Goal: Task Accomplishment & Management: Manage account settings

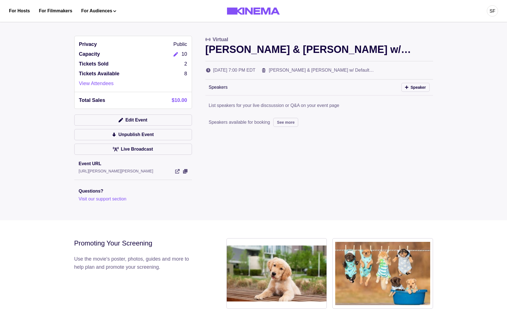
click at [492, 12] on div "SF" at bounding box center [493, 11] width 6 height 7
click at [440, 32] on div "Dashboard" at bounding box center [463, 32] width 61 height 16
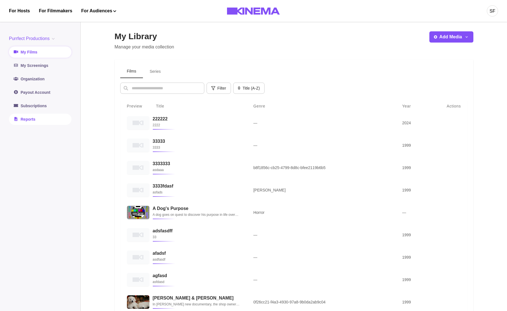
click at [28, 120] on link "Reports" at bounding box center [40, 119] width 63 height 11
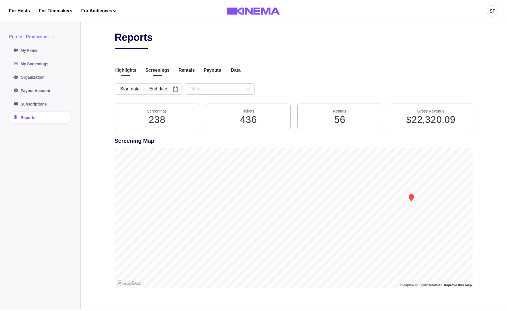
click at [158, 73] on button "Screenings" at bounding box center [158, 71] width 24 height 8
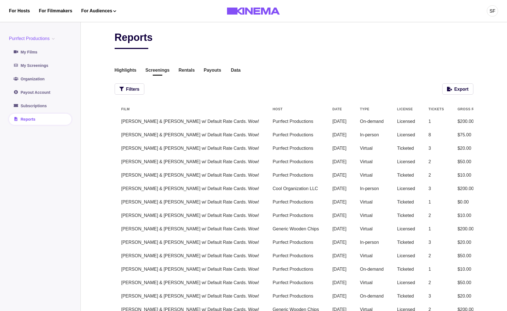
click at [332, 90] on div "Filters Export" at bounding box center [294, 89] width 359 height 11
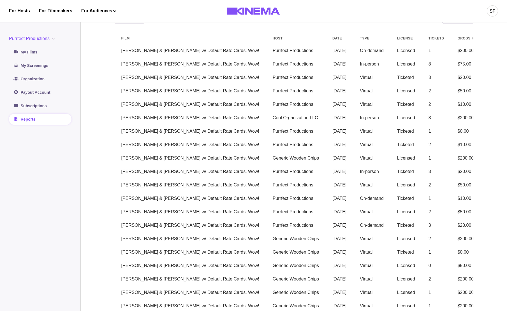
scroll to position [22, 0]
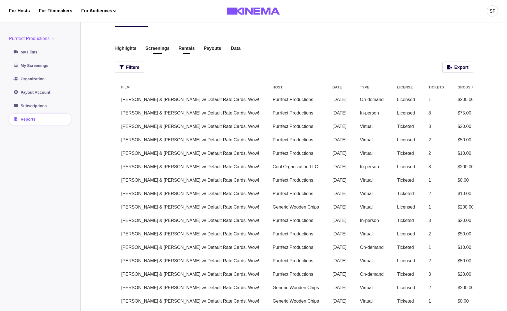
click at [172, 49] on div "Highlights Screenings Rentals Payouts Data Beta Contact us for audience locatio…" at bounding box center [294, 49] width 359 height 8
click at [187, 51] on button "Rentals" at bounding box center [187, 49] width 16 height 8
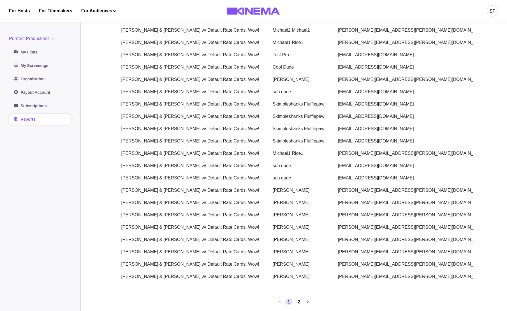
scroll to position [274, 0]
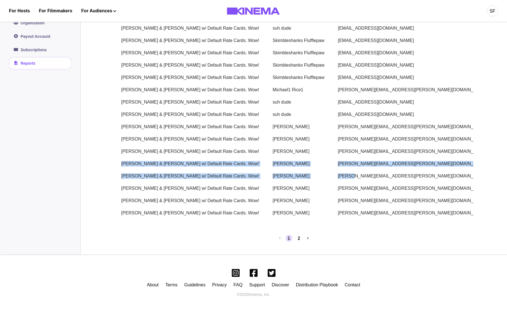
drag, startPoint x: 284, startPoint y: 171, endPoint x: 254, endPoint y: 155, distance: 34.1
click at [193, 157] on tbody "Allan & Suzi w/ Default Rate Cards. Wow! Cool Dude cool@dude.com $2.99 $0.00 $1…" at bounding box center [354, 34] width 479 height 370
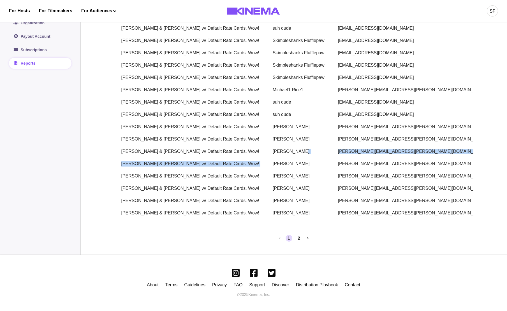
drag, startPoint x: 254, startPoint y: 155, endPoint x: 272, endPoint y: 182, distance: 31.9
click at [266, 168] on tbody "Allan & Suzi w/ Default Rate Cards. Wow! Cool Dude cool@dude.com $2.99 $0.00 $1…" at bounding box center [354, 34] width 479 height 370
drag, startPoint x: 306, startPoint y: 237, endPoint x: 311, endPoint y: 240, distance: 5.9
click at [306, 237] on button "Next page" at bounding box center [308, 238] width 7 height 7
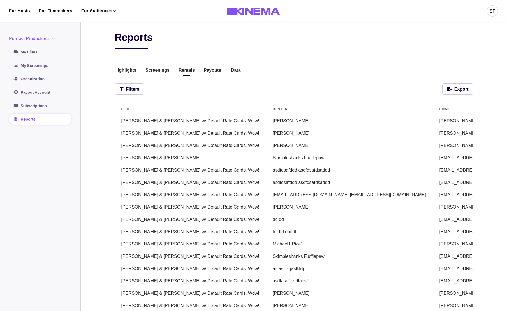
drag, startPoint x: 144, startPoint y: 77, endPoint x: 148, endPoint y: 75, distance: 4.3
click at [147, 75] on div "Reports Highlights Screenings Rentals Payouts Data Beta Contact us for audience…" at bounding box center [294, 244] width 359 height 427
drag, startPoint x: 153, startPoint y: 73, endPoint x: 160, endPoint y: 81, distance: 10.1
click at [153, 74] on button "Screenings" at bounding box center [158, 71] width 24 height 8
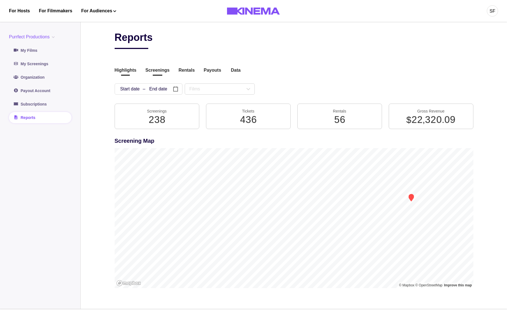
drag, startPoint x: 154, startPoint y: 70, endPoint x: 155, endPoint y: 74, distance: 4.4
click at [154, 70] on button "Screenings" at bounding box center [158, 71] width 24 height 8
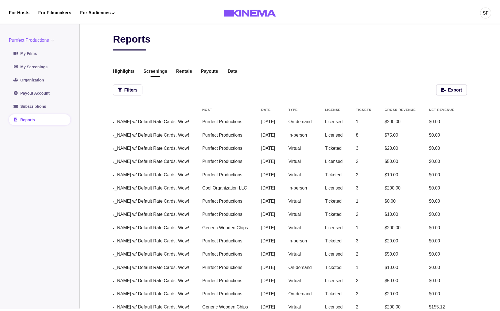
scroll to position [0, 83]
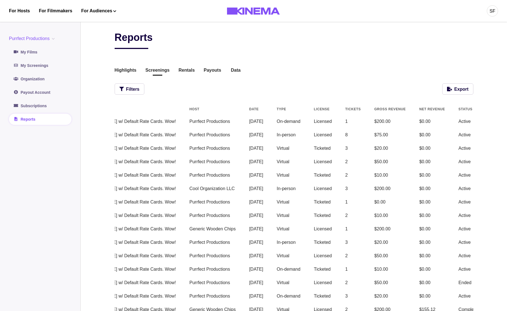
click at [494, 124] on button "View" at bounding box center [500, 121] width 13 height 7
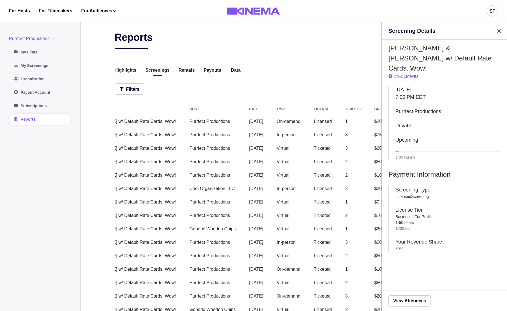
click at [323, 83] on div "Screening Details [PERSON_NAME] & [PERSON_NAME] w/ Default Rate Cards. Wow! On-…" at bounding box center [253, 155] width 507 height 311
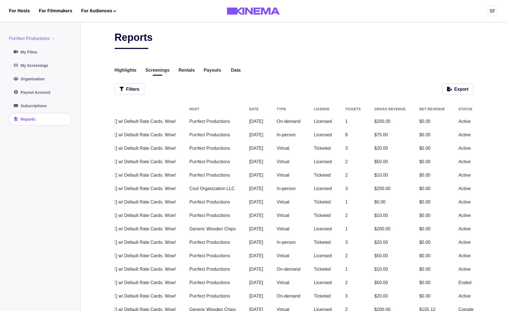
click at [494, 136] on button "View" at bounding box center [500, 135] width 13 height 7
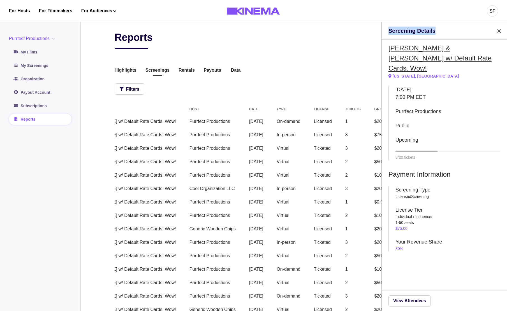
drag, startPoint x: 438, startPoint y: 33, endPoint x: 396, endPoint y: 44, distance: 43.7
click at [387, 33] on header "Screening Details" at bounding box center [444, 31] width 125 height 18
copy header "Screening Details"
drag, startPoint x: 225, startPoint y: 22, endPoint x: 201, endPoint y: 15, distance: 24.8
click at [225, 22] on div at bounding box center [254, 11] width 98 height 22
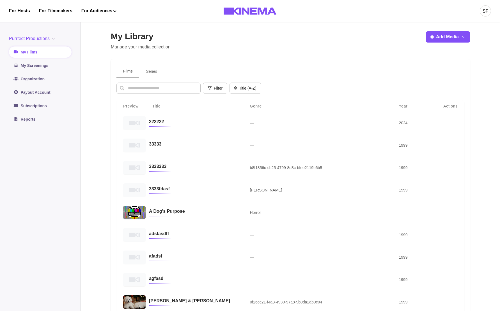
click at [491, 28] on main "My Library Manage your media collection Add Media Add Film Add Series Films Ser…" at bounding box center [290, 196] width 419 height 357
